Goal: Task Accomplishment & Management: Use online tool/utility

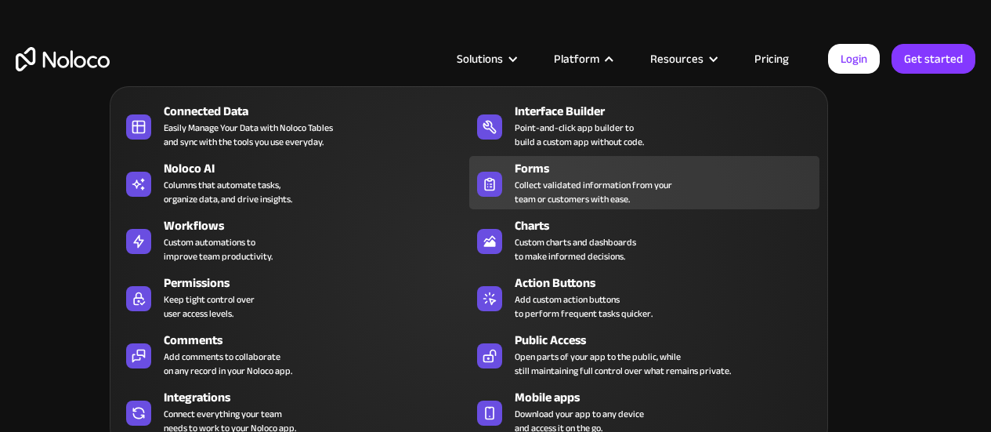
click at [569, 196] on div "Collect validated information from your team or customers with ease." at bounding box center [593, 192] width 157 height 28
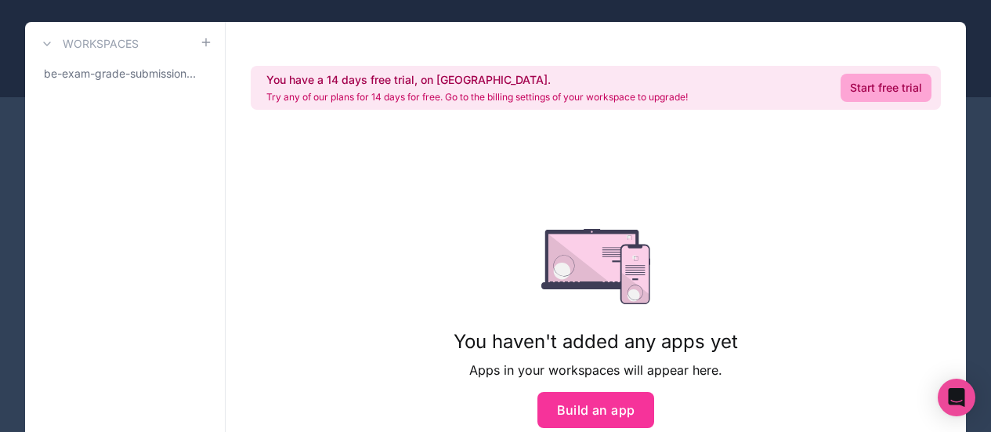
scroll to position [157, 0]
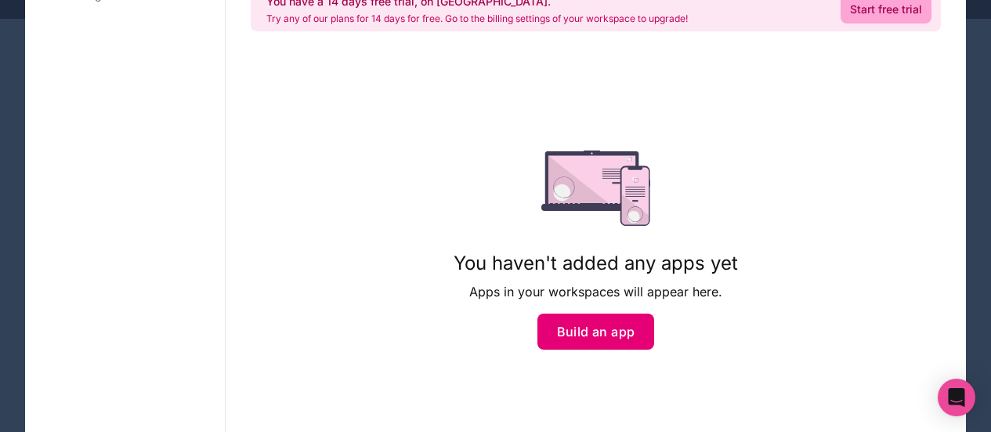
click at [603, 324] on button "Build an app" at bounding box center [595, 331] width 117 height 36
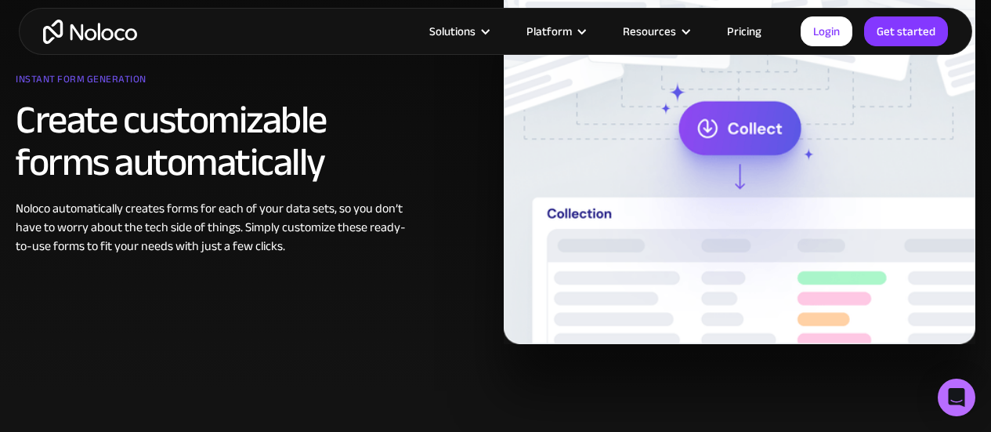
scroll to position [1175, 0]
